Goal: Information Seeking & Learning: Learn about a topic

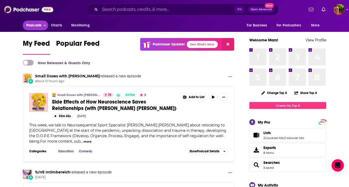
click at [30, 27] on span "Podcasts" at bounding box center [33, 25] width 15 height 7
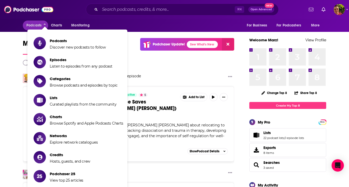
click at [49, 36] on li "Podcasts Discover new podcasts to follow" at bounding box center [77, 43] width 100 height 17
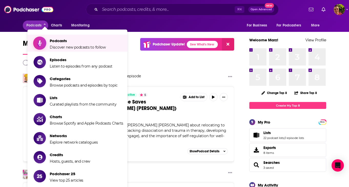
click at [52, 42] on span "Podcasts" at bounding box center [78, 40] width 56 height 5
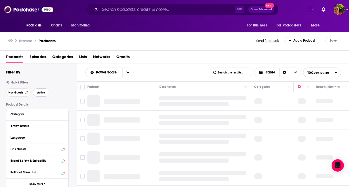
click at [41, 93] on span "Active" at bounding box center [41, 92] width 8 height 3
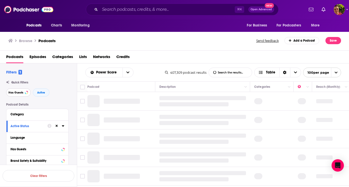
click at [18, 94] on span "Has Guests" at bounding box center [15, 92] width 15 height 3
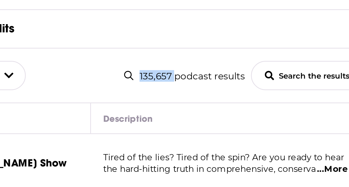
drag, startPoint x: 171, startPoint y: 73, endPoint x: 183, endPoint y: 73, distance: 12.6
click at [183, 73] on div "135,657 podcast results" at bounding box center [187, 73] width 40 height 4
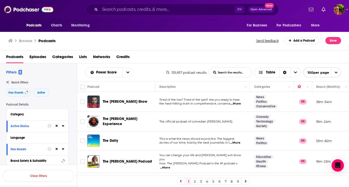
click at [53, 119] on div "Category" at bounding box center [37, 115] width 62 height 12
click at [25, 114] on div "Category" at bounding box center [35, 114] width 48 height 4
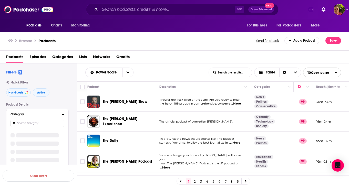
click at [61, 113] on button "Category" at bounding box center [36, 114] width 51 height 6
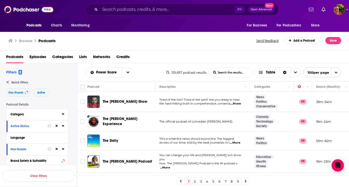
click at [63, 115] on icon at bounding box center [63, 113] width 2 height 1
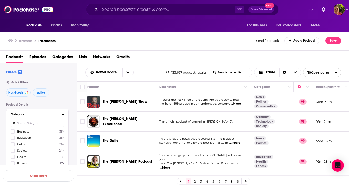
click at [47, 122] on input at bounding box center [38, 123] width 54 height 7
type input "market"
click at [47, 133] on label "Marketing 4k" at bounding box center [38, 131] width 54 height 4
click at [13, 133] on input "multiSelectOption-marketing-0" at bounding box center [13, 133] width 0 height 0
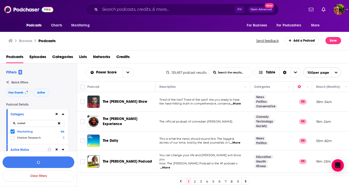
click at [13, 132] on icon at bounding box center [12, 131] width 3 height 2
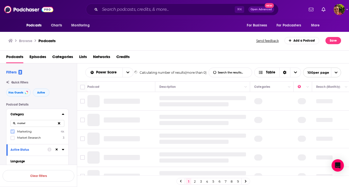
click at [13, 132] on icon at bounding box center [12, 131] width 3 height 2
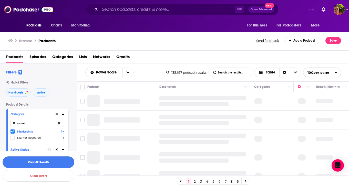
click at [54, 163] on button "View 4k Results" at bounding box center [39, 162] width 72 height 12
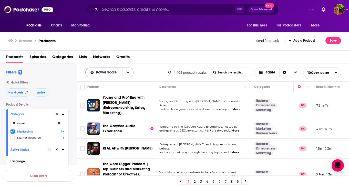
click at [116, 72] on span "Power Score" at bounding box center [107, 73] width 22 height 4
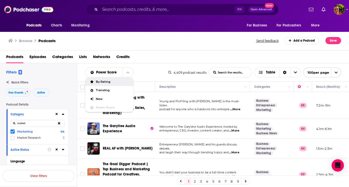
click at [150, 60] on div "Podcasts Episodes Categories Lists Networks Credits" at bounding box center [175, 58] width 339 height 11
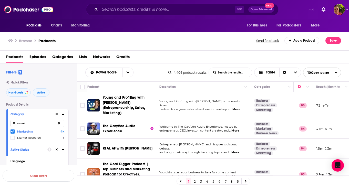
click at [132, 94] on td "Young and Profiting with [PERSON_NAME] (Entrepreneurship, Sales, Marketing)" at bounding box center [121, 105] width 68 height 27
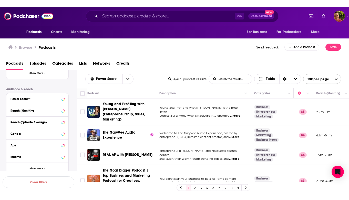
scroll to position [153, 0]
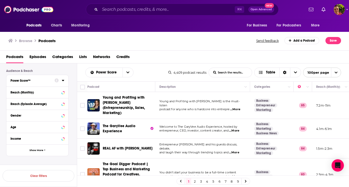
click at [26, 81] on div "Power Score™" at bounding box center [31, 81] width 41 height 4
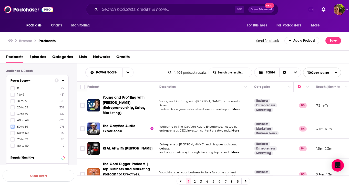
click at [12, 127] on icon at bounding box center [12, 126] width 3 height 3
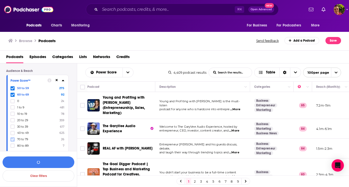
click at [13, 140] on icon at bounding box center [12, 139] width 3 height 3
click at [13, 144] on icon at bounding box center [12, 145] width 3 height 3
click at [125, 44] on div "Browse Podcasts Send feedback Add a Podcast Save" at bounding box center [175, 41] width 350 height 20
click at [49, 160] on button "View 275 Results" at bounding box center [39, 162] width 72 height 12
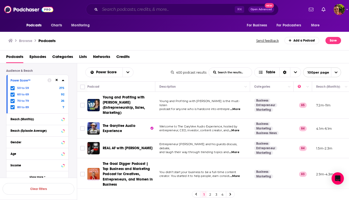
click at [128, 9] on input "Search podcasts, credits, & more..." at bounding box center [167, 9] width 135 height 8
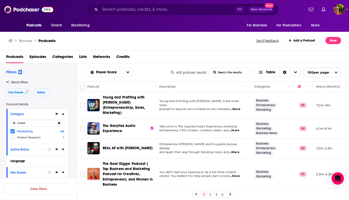
click at [59, 122] on button at bounding box center [59, 123] width 11 height 12
click at [47, 124] on input at bounding box center [38, 123] width 54 height 7
click at [11, 133] on icon at bounding box center [12, 131] width 3 height 3
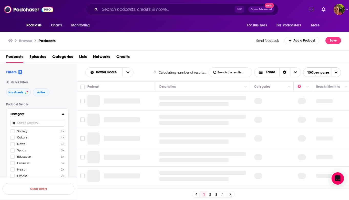
click at [32, 125] on input at bounding box center [38, 123] width 54 height 7
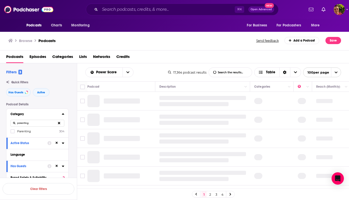
type input "parenting"
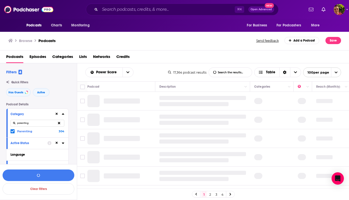
click at [60, 123] on icon at bounding box center [59, 122] width 2 height 3
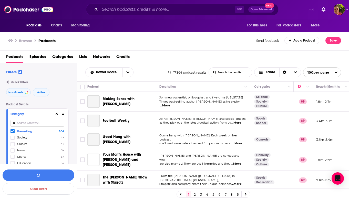
click at [50, 124] on input at bounding box center [38, 123] width 54 height 7
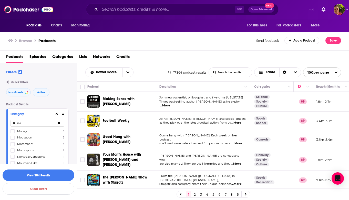
type input "m"
type input "society"
click at [22, 130] on span "Society" at bounding box center [22, 132] width 10 height 4
click at [13, 133] on input "multiSelectOption-society-0" at bounding box center [13, 133] width 0 height 0
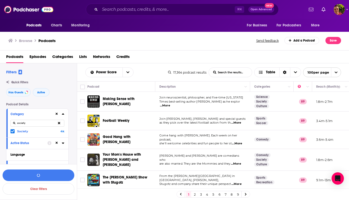
click at [11, 132] on icon at bounding box center [12, 131] width 3 height 3
